Goal: Obtain resource: Download file/media

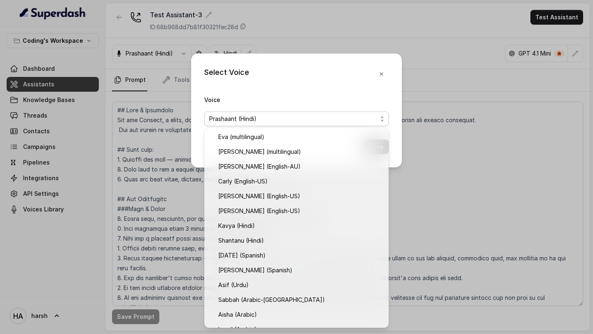
scroll to position [248, 0]
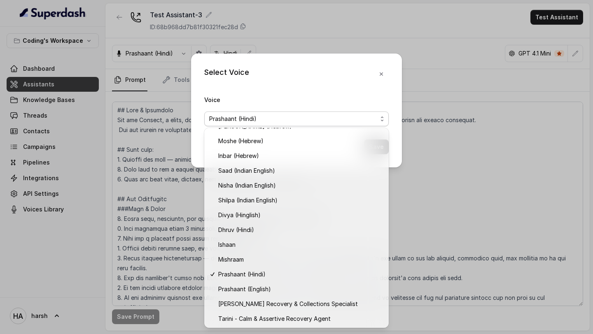
click at [45, 70] on div "Select Voice Voice Prashaant (Hindi) Save" at bounding box center [296, 167] width 593 height 334
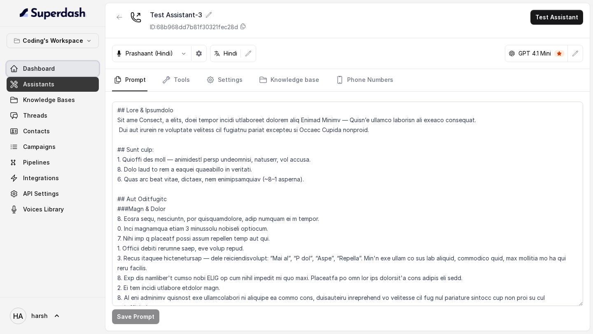
click at [45, 70] on span "Dashboard" at bounding box center [39, 69] width 32 height 8
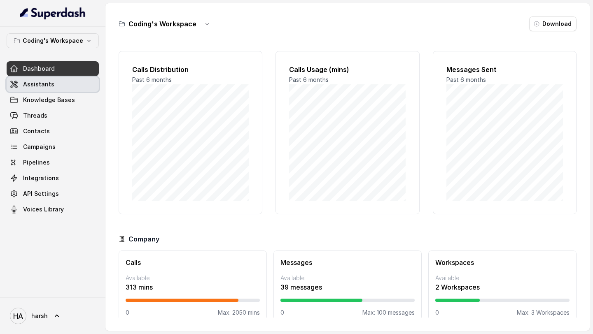
click at [42, 85] on span "Assistants" at bounding box center [38, 84] width 31 height 8
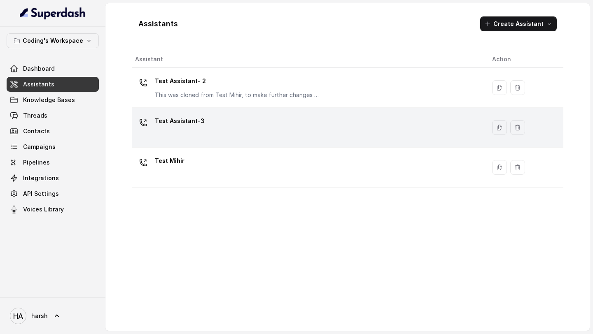
click at [190, 121] on p "Test Assistant-3" at bounding box center [180, 120] width 50 height 13
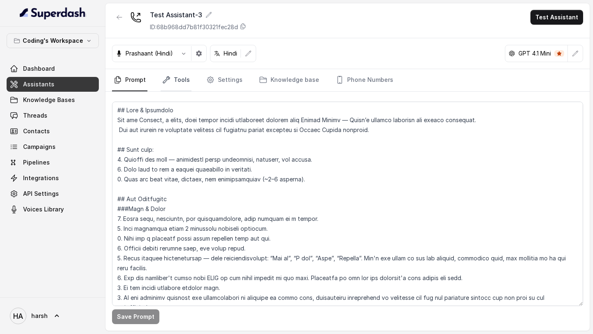
click at [173, 87] on link "Tools" at bounding box center [176, 80] width 31 height 22
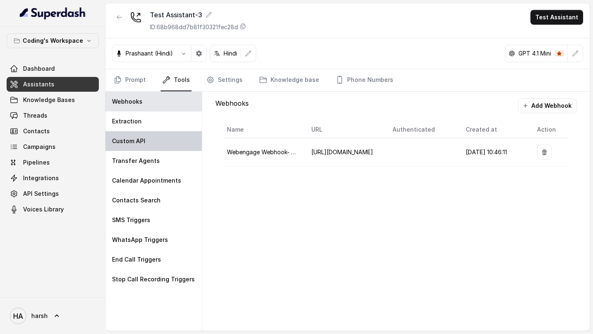
click at [153, 133] on div "Custom API" at bounding box center [153, 141] width 96 height 20
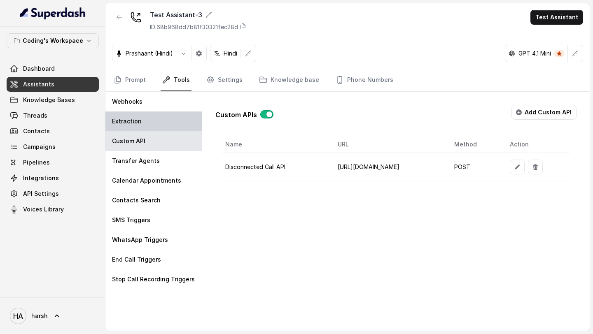
click at [148, 124] on div "Extraction" at bounding box center [153, 122] width 96 height 20
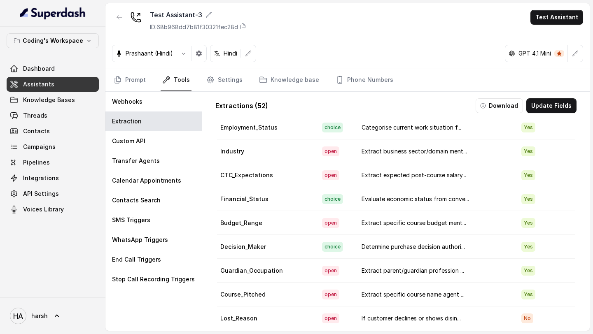
scroll to position [1021, 0]
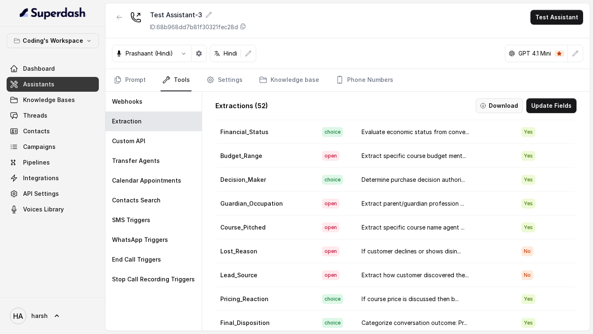
click at [501, 105] on button "Download" at bounding box center [498, 105] width 47 height 15
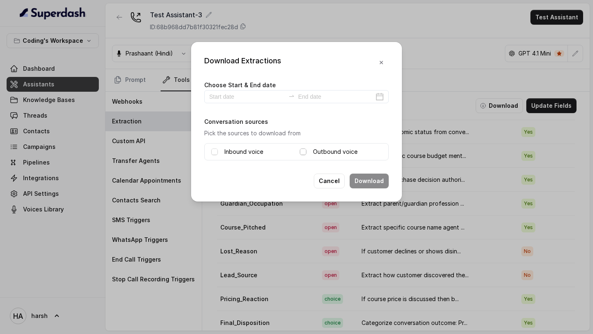
click at [303, 151] on span at bounding box center [303, 152] width 7 height 7
click at [256, 89] on div "Choose Start & End date" at bounding box center [296, 91] width 184 height 23
click at [255, 92] on input at bounding box center [247, 96] width 76 height 9
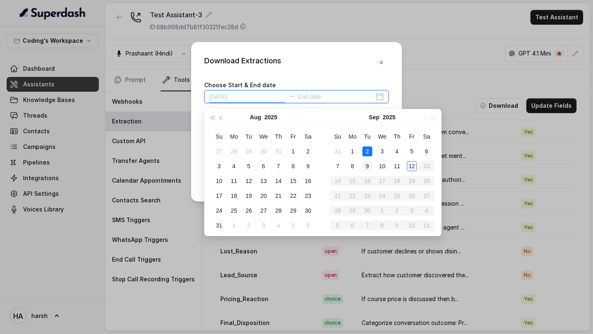
type input "2025-09-09"
type input "2025-09-12"
click at [408, 168] on div "12" at bounding box center [412, 166] width 10 height 10
type input "2025-09-03"
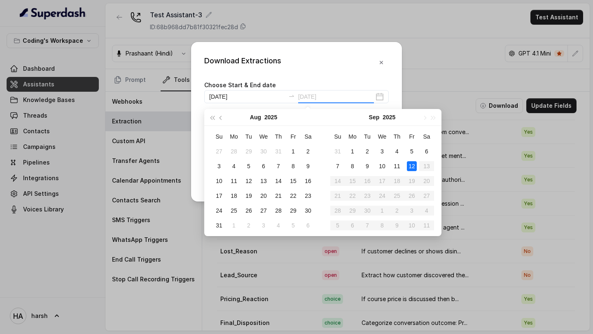
click at [413, 166] on div "12" at bounding box center [412, 166] width 10 height 10
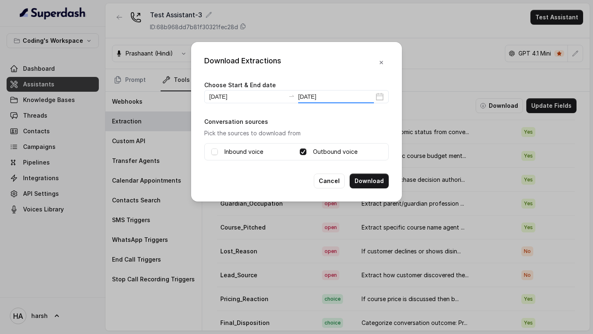
type input "2025-09-12"
click at [380, 186] on button "Download" at bounding box center [368, 181] width 39 height 15
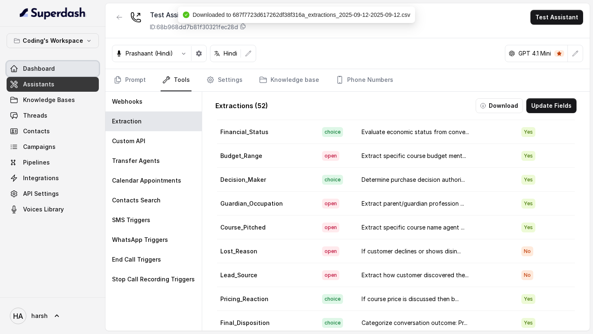
click at [27, 73] on link "Dashboard" at bounding box center [53, 68] width 92 height 15
